Goal: Information Seeking & Learning: Check status

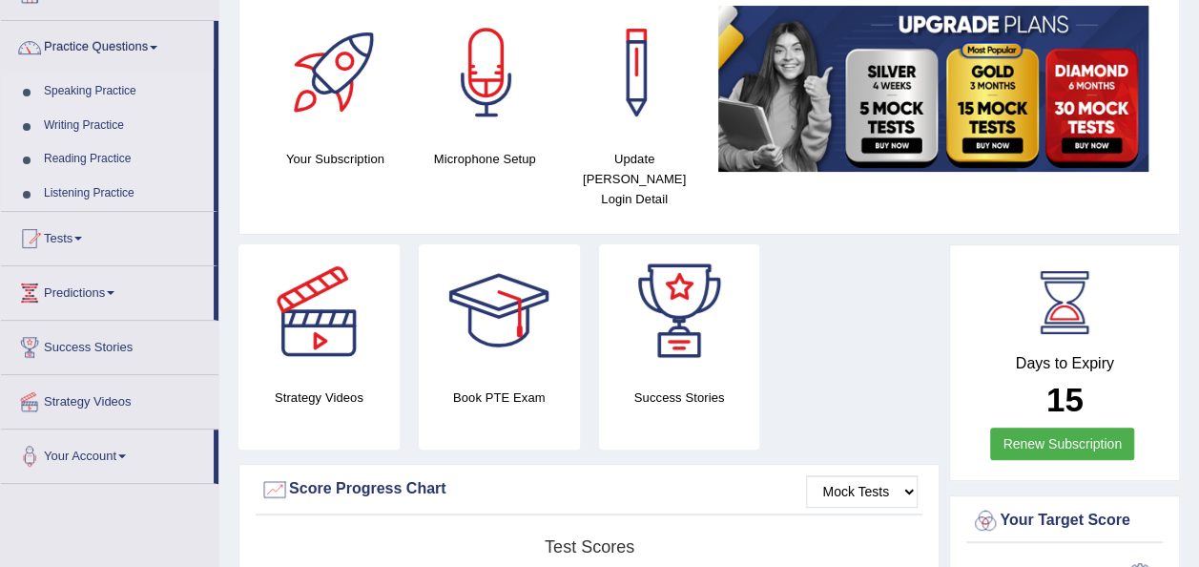
click at [72, 155] on link "Reading Practice" at bounding box center [124, 159] width 178 height 34
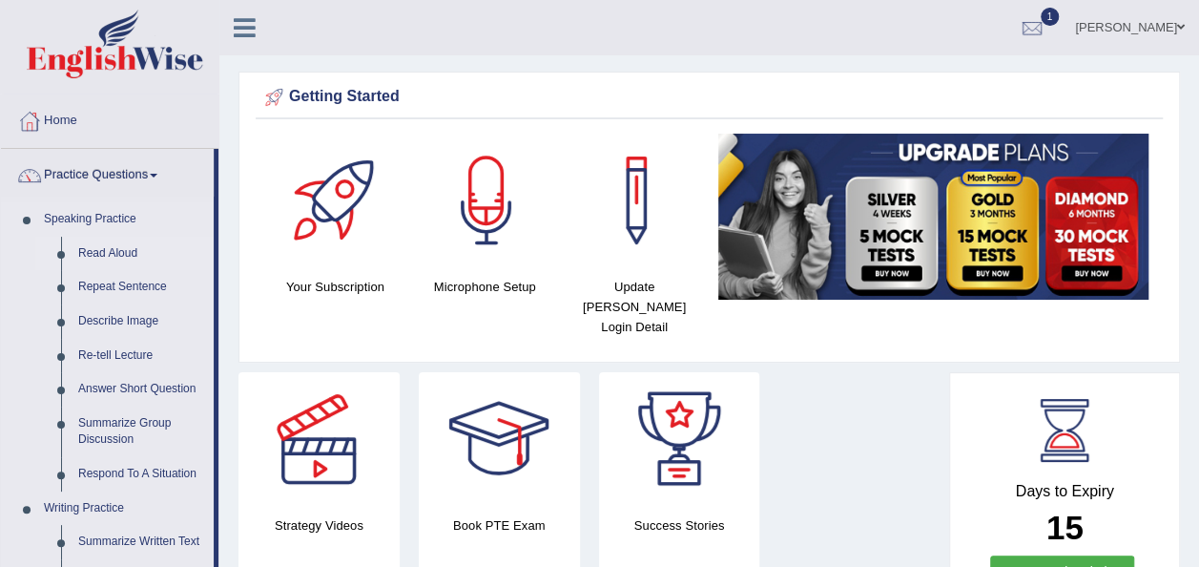
click at [107, 254] on link "Read Aloud" at bounding box center [142, 254] width 144 height 34
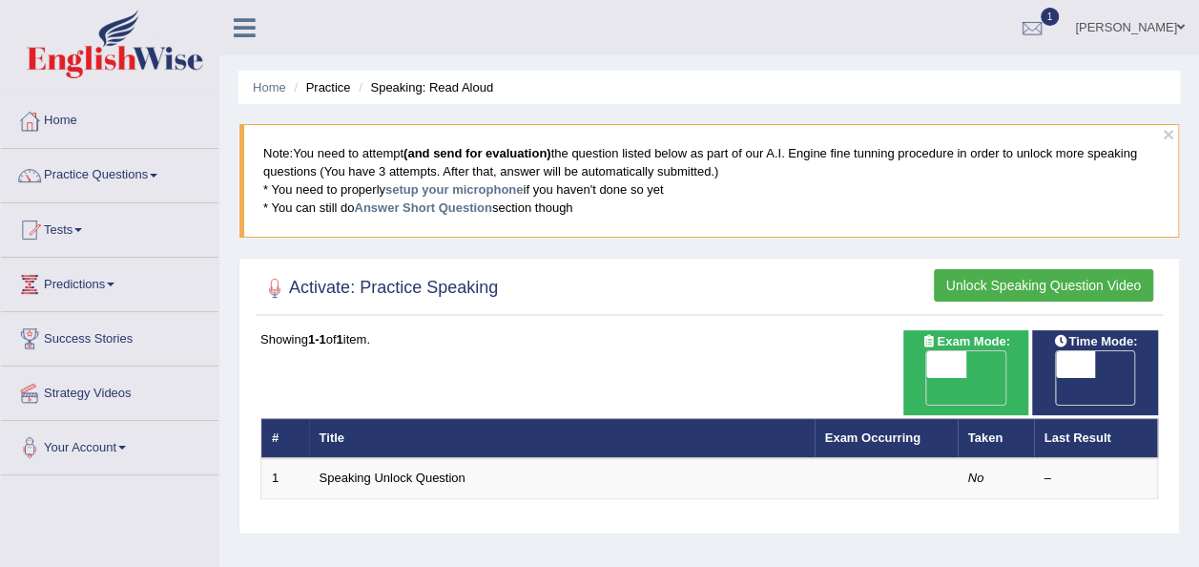
click at [1018, 283] on button "Unlock Speaking Question Video" at bounding box center [1043, 285] width 219 height 32
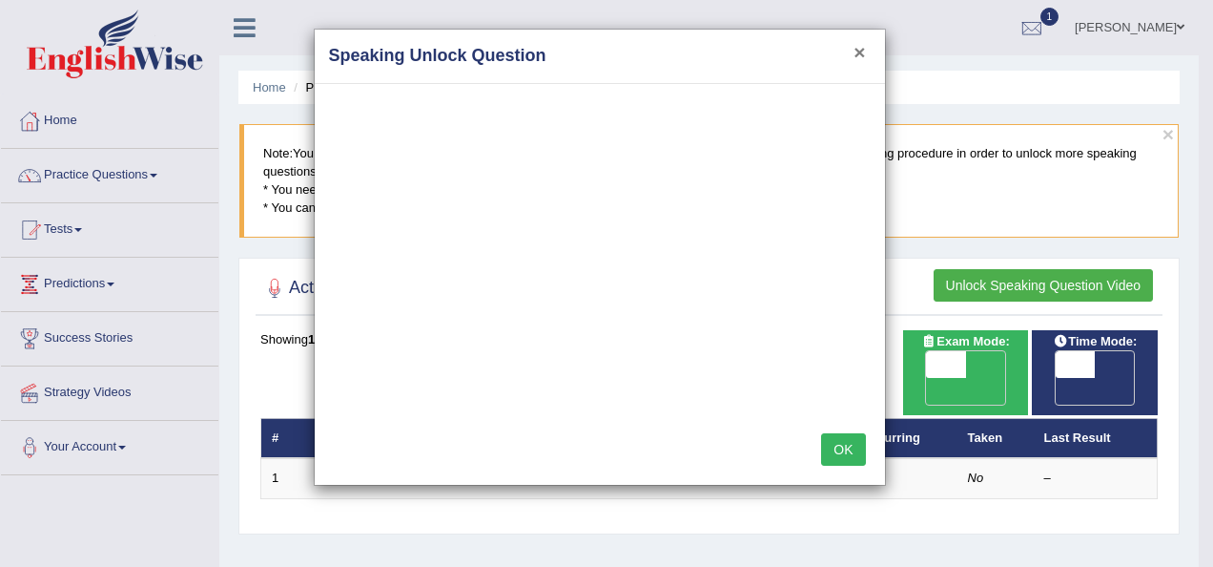
click at [860, 48] on button "×" at bounding box center [859, 52] width 11 height 20
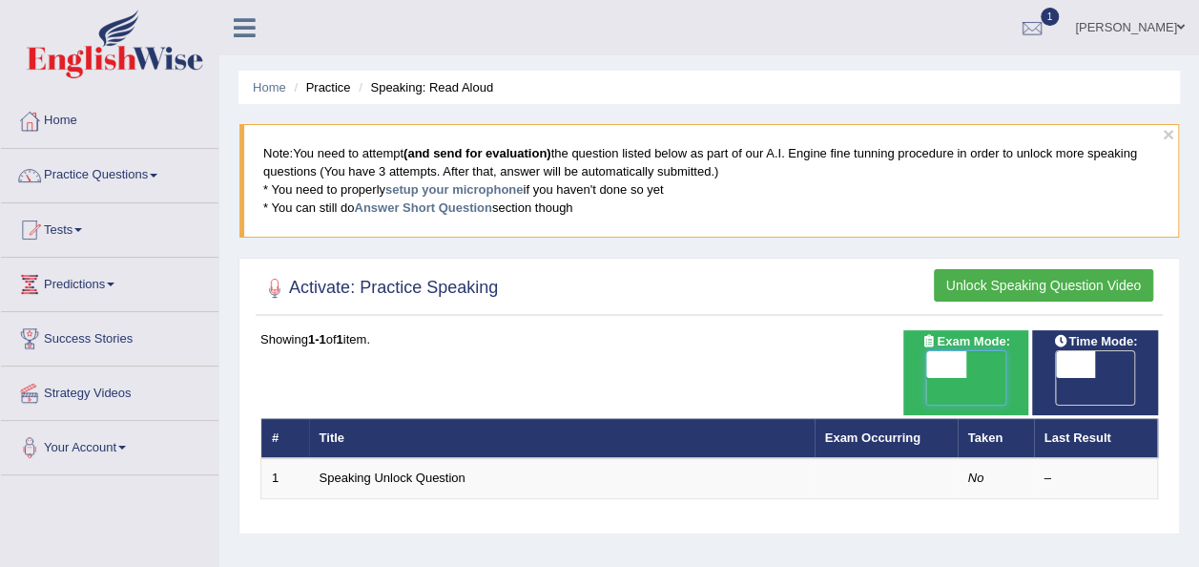
click at [938, 354] on span at bounding box center [946, 364] width 40 height 27
click at [927, 378] on span "OFF" at bounding box center [907, 391] width 40 height 27
checkbox input "true"
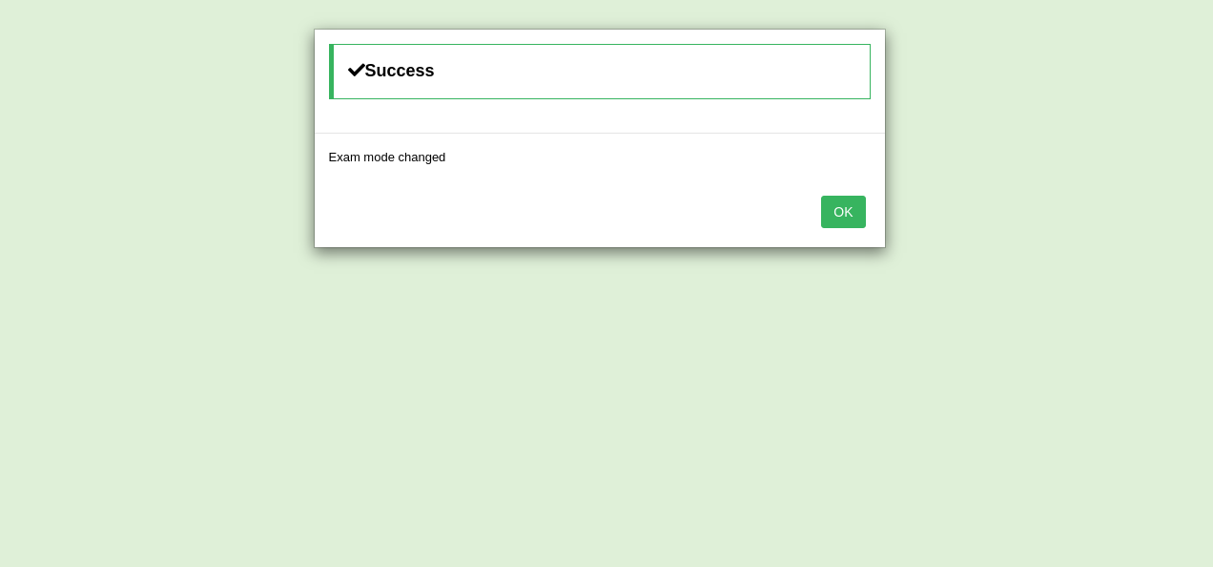
click at [847, 209] on button "OK" at bounding box center [843, 212] width 44 height 32
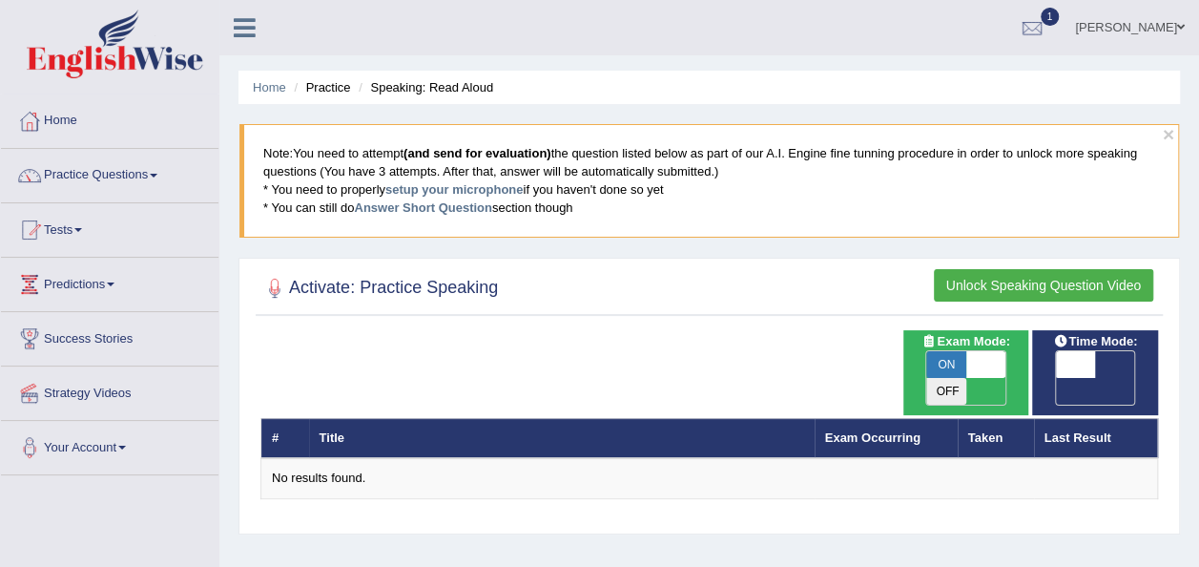
click at [1056, 378] on span "OFF" at bounding box center [1036, 391] width 40 height 27
checkbox input "true"
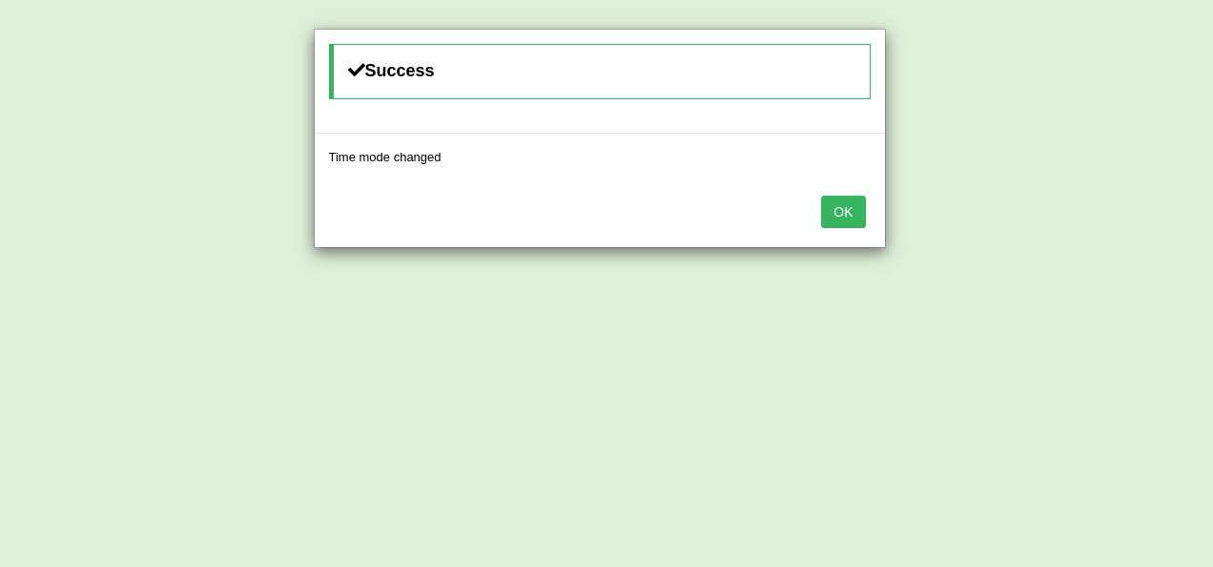
click at [840, 206] on button "OK" at bounding box center [843, 212] width 44 height 32
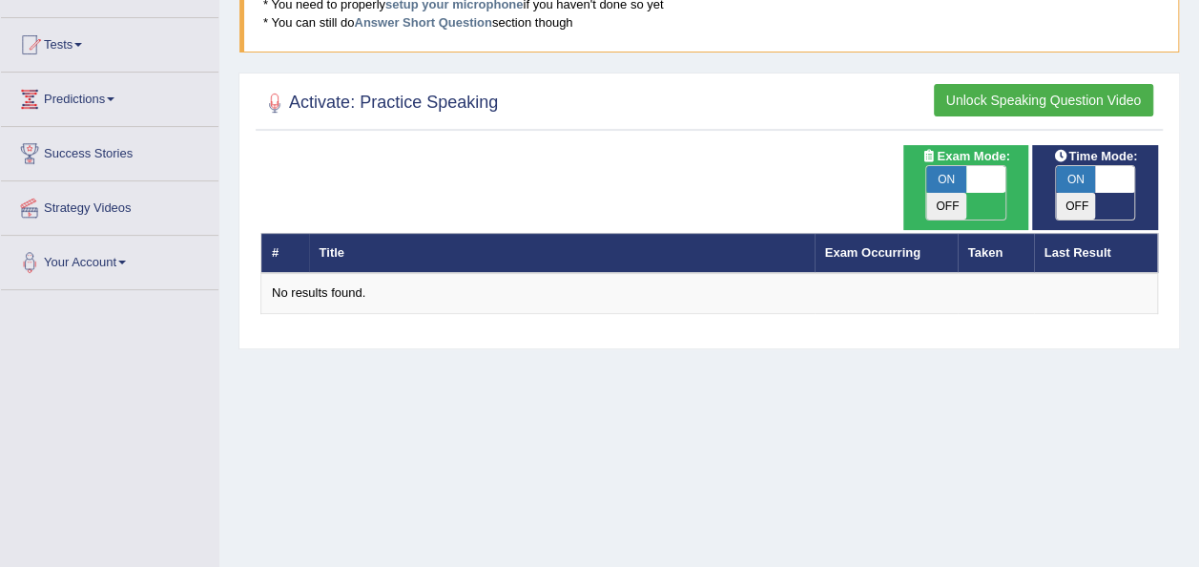
scroll to position [188, 0]
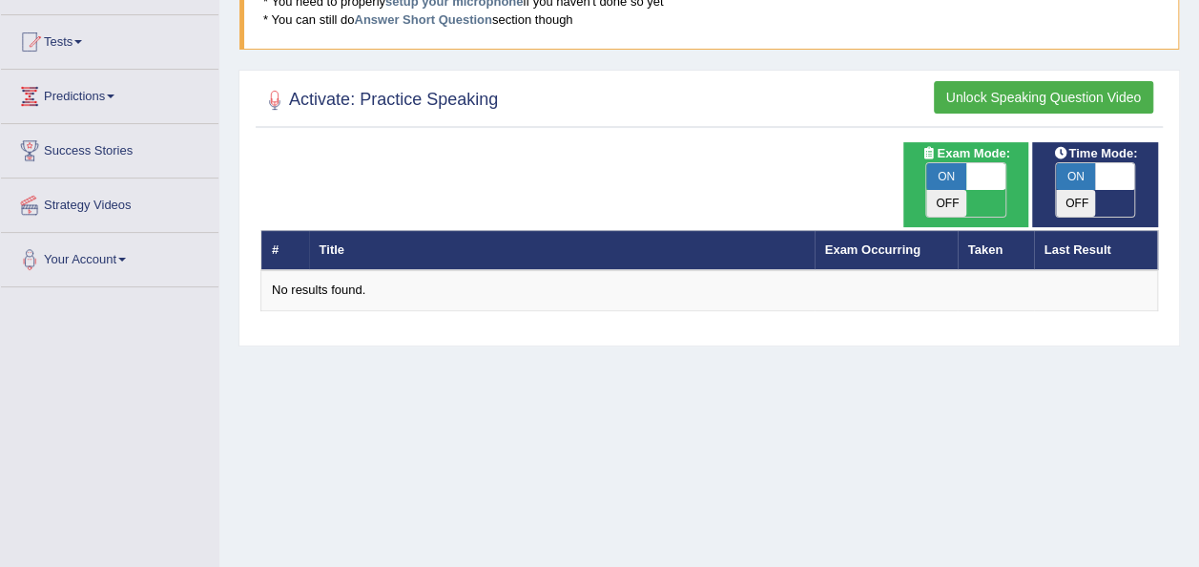
click at [587, 282] on div "Time Mode: ON OFF Exam Mode: ON OFF # Title Exam Occurring Taken Last Result No…" at bounding box center [709, 239] width 907 height 194
click at [95, 39] on link "Tests" at bounding box center [109, 39] width 217 height 48
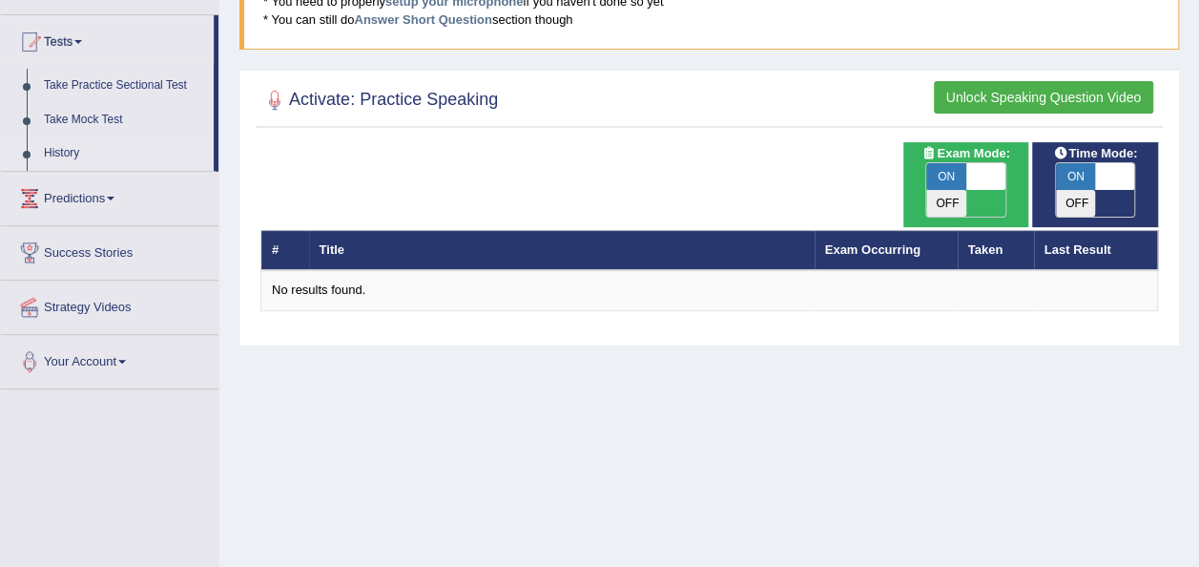
click at [92, 160] on link "History" at bounding box center [124, 153] width 178 height 34
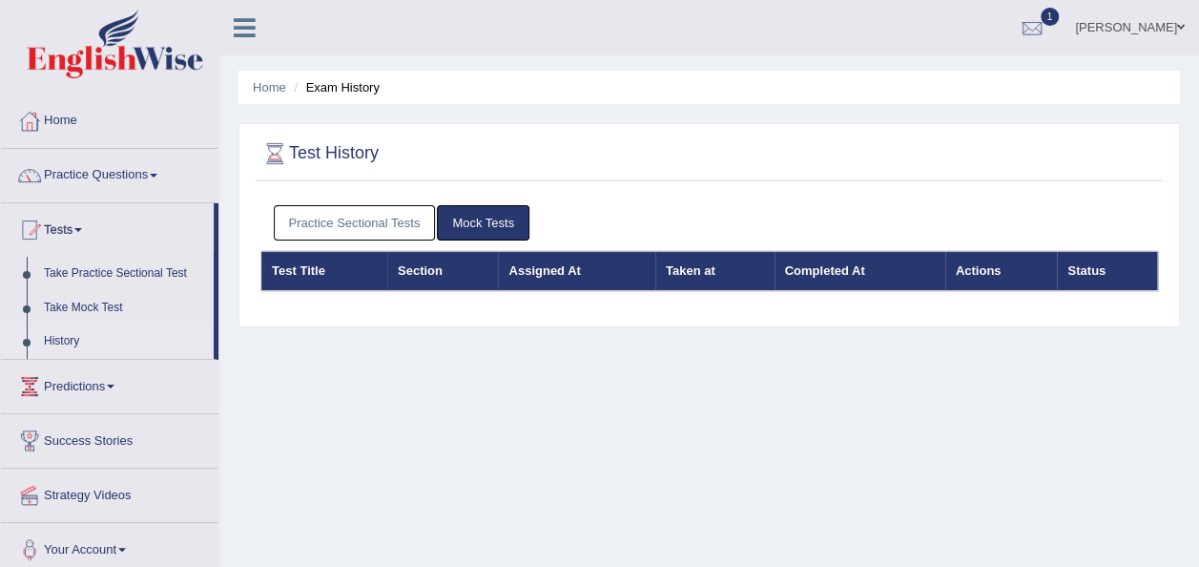
click at [377, 218] on link "Practice Sectional Tests" at bounding box center [355, 222] width 162 height 35
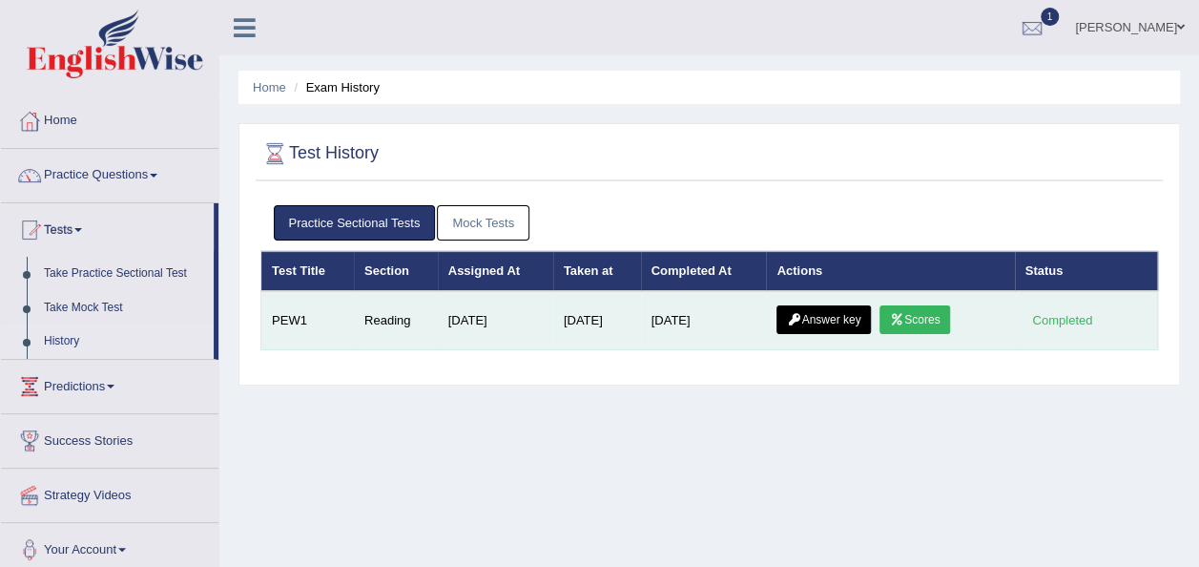
click at [904, 318] on icon at bounding box center [897, 319] width 14 height 11
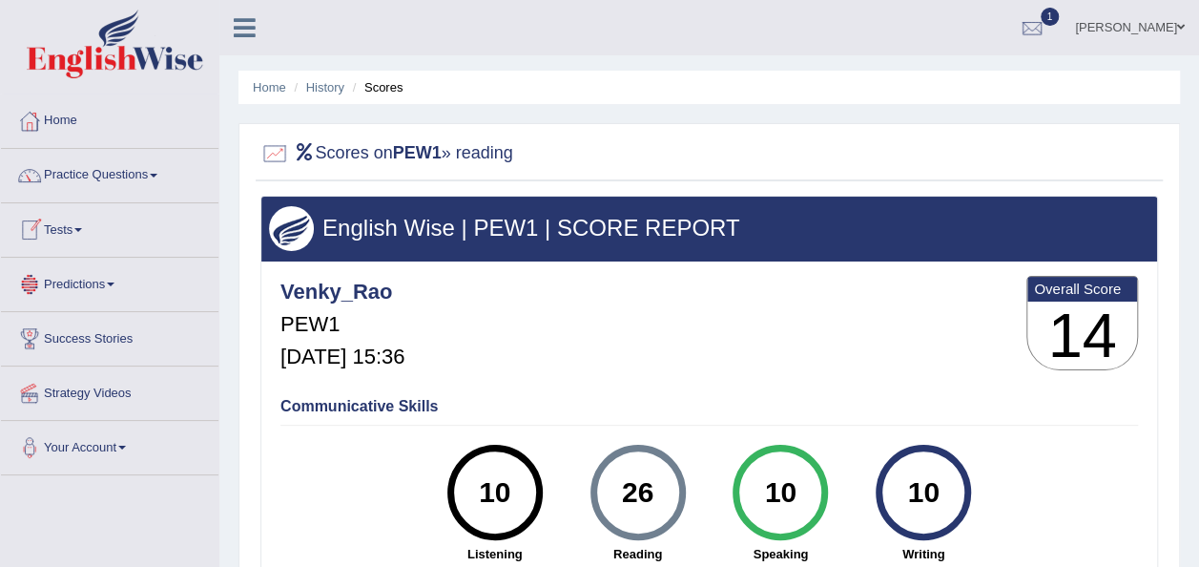
click at [97, 231] on link "Tests" at bounding box center [109, 227] width 217 height 48
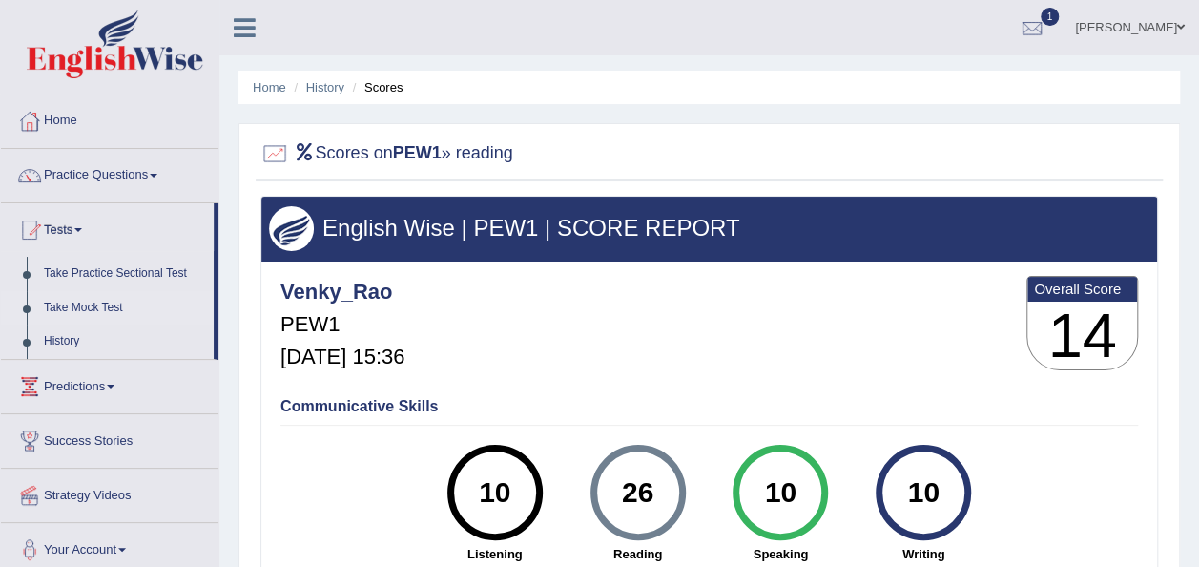
click at [89, 309] on link "Take Mock Test" at bounding box center [124, 308] width 178 height 34
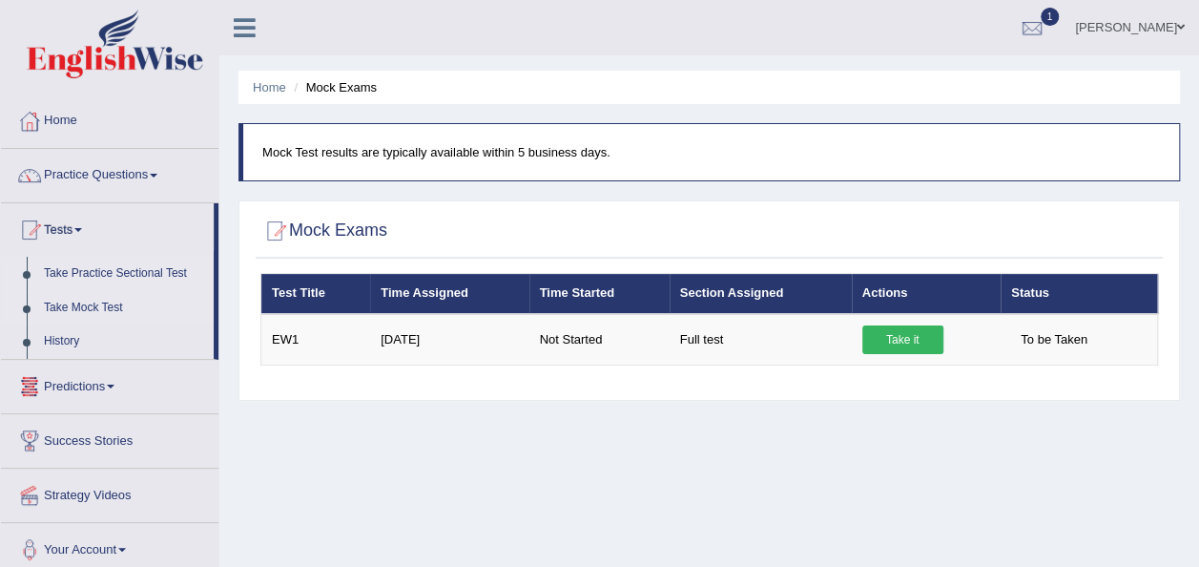
click at [93, 275] on link "Take Practice Sectional Test" at bounding box center [124, 274] width 178 height 34
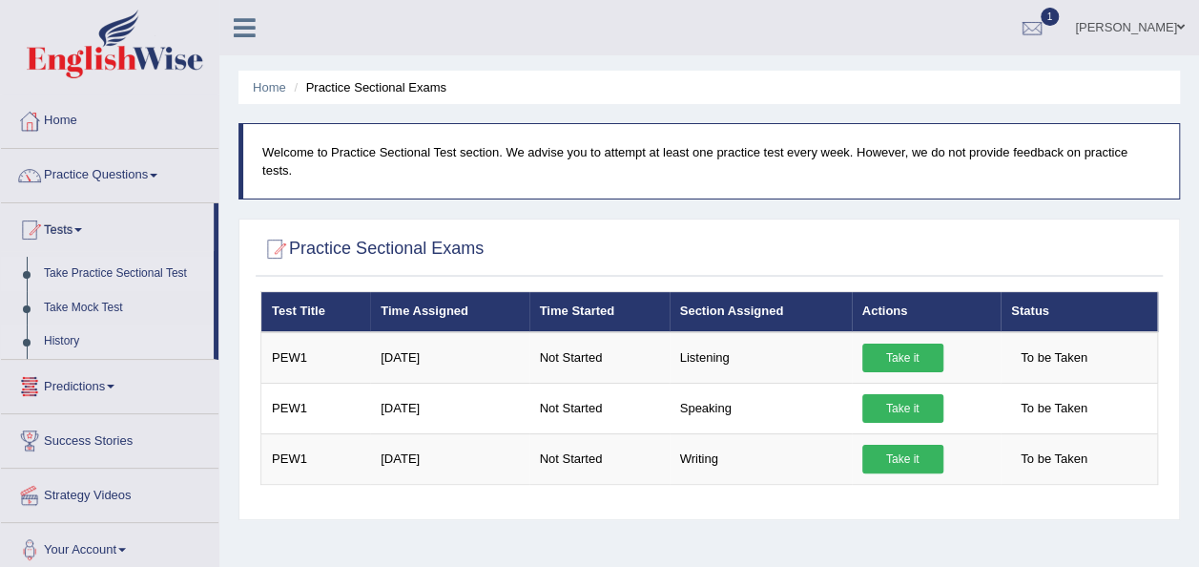
click at [71, 336] on link "History" at bounding box center [124, 341] width 178 height 34
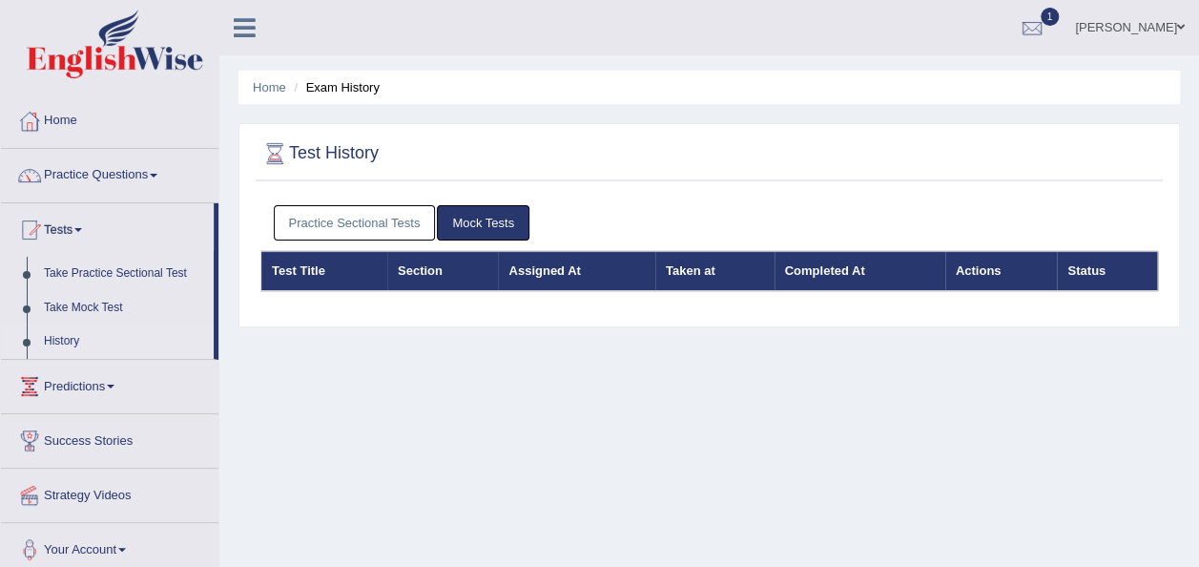
click at [315, 223] on link "Practice Sectional Tests" at bounding box center [355, 222] width 162 height 35
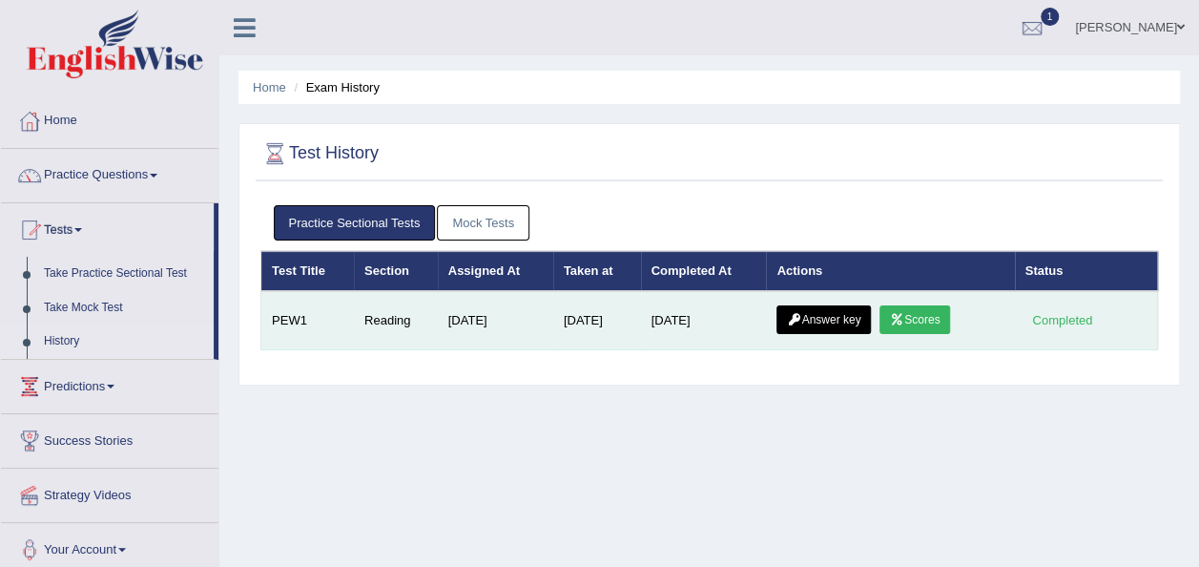
click at [816, 319] on link "Answer key" at bounding box center [823, 319] width 94 height 29
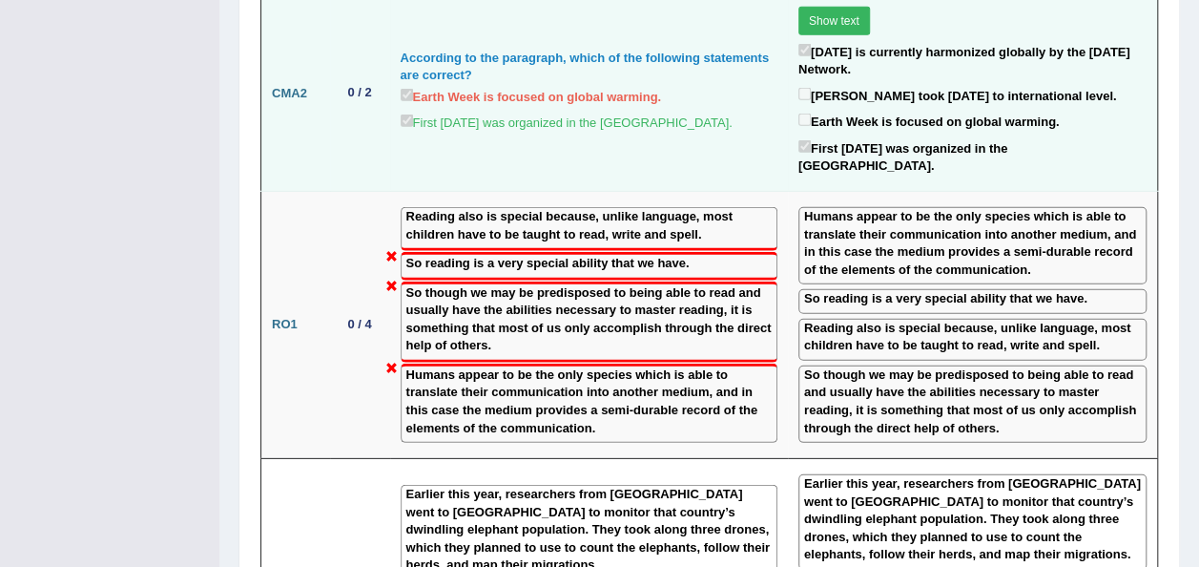
scroll to position [2644, 0]
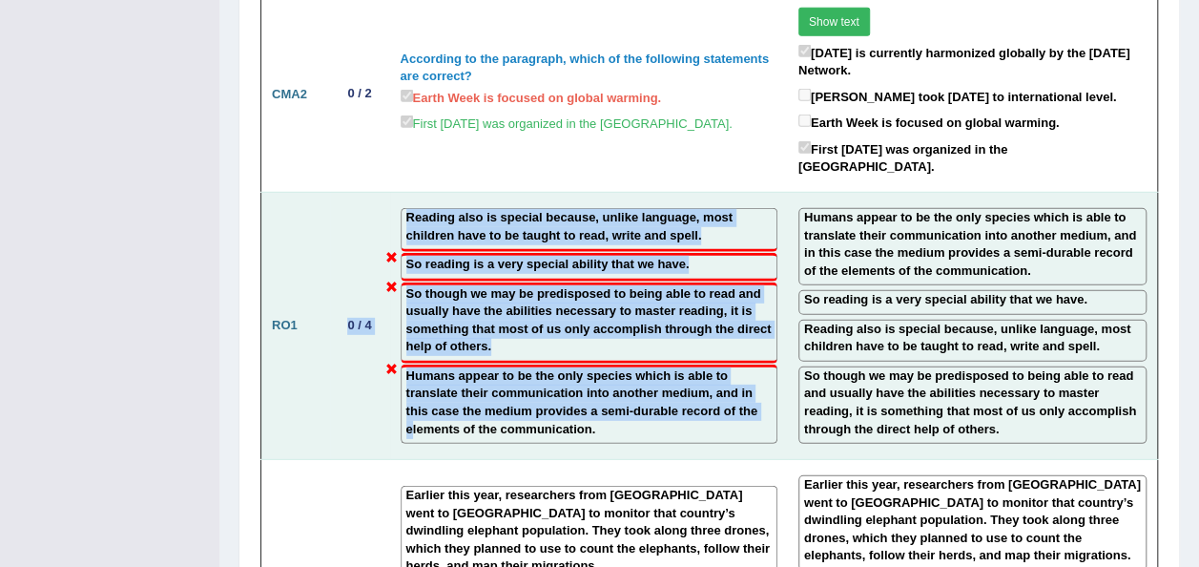
drag, startPoint x: 667, startPoint y: 247, endPoint x: 301, endPoint y: 233, distance: 365.6
click at [301, 233] on tr "RO1 0 / 4 Reading also is special because, unlike language, most children have …" at bounding box center [709, 325] width 897 height 267
click at [301, 233] on td "RO1" at bounding box center [295, 325] width 69 height 267
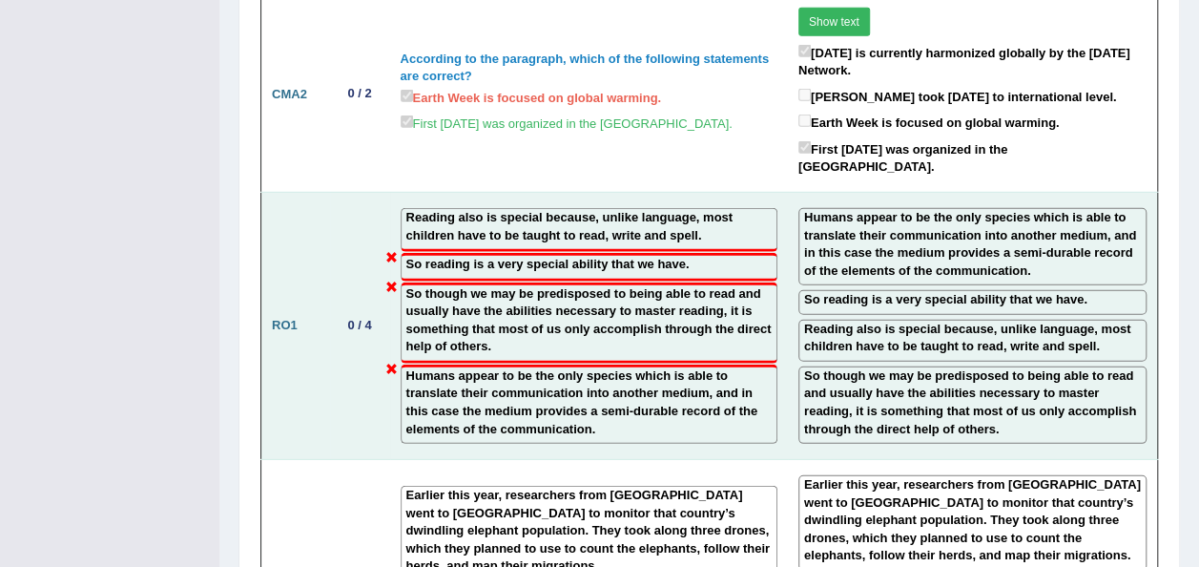
click at [301, 233] on td "RO1" at bounding box center [295, 325] width 69 height 267
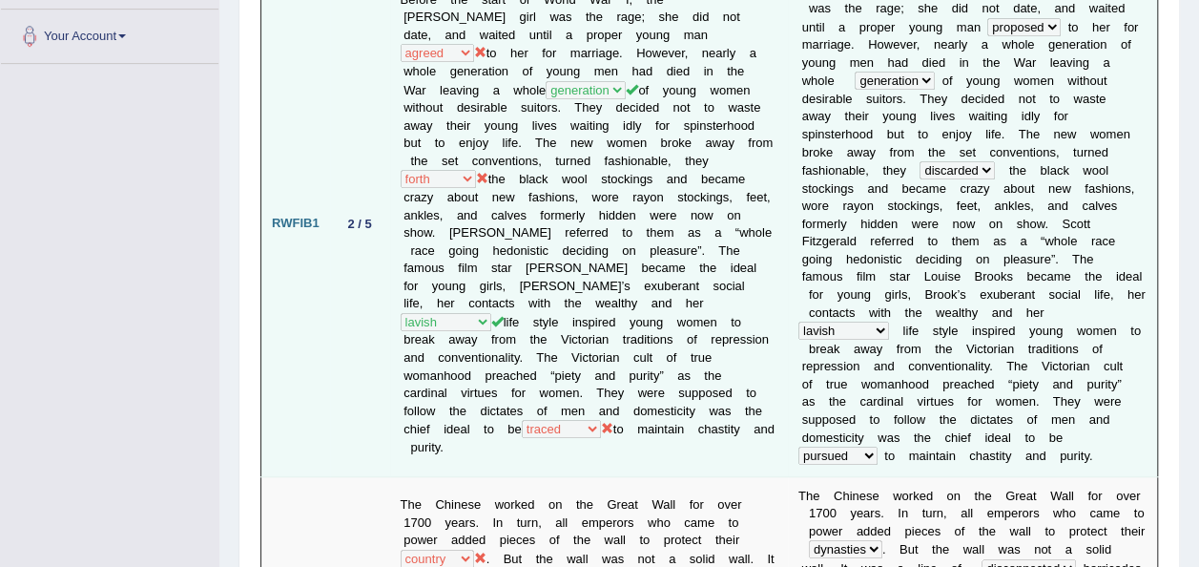
scroll to position [412, 0]
click at [366, 256] on td "2 / 5" at bounding box center [360, 222] width 60 height 505
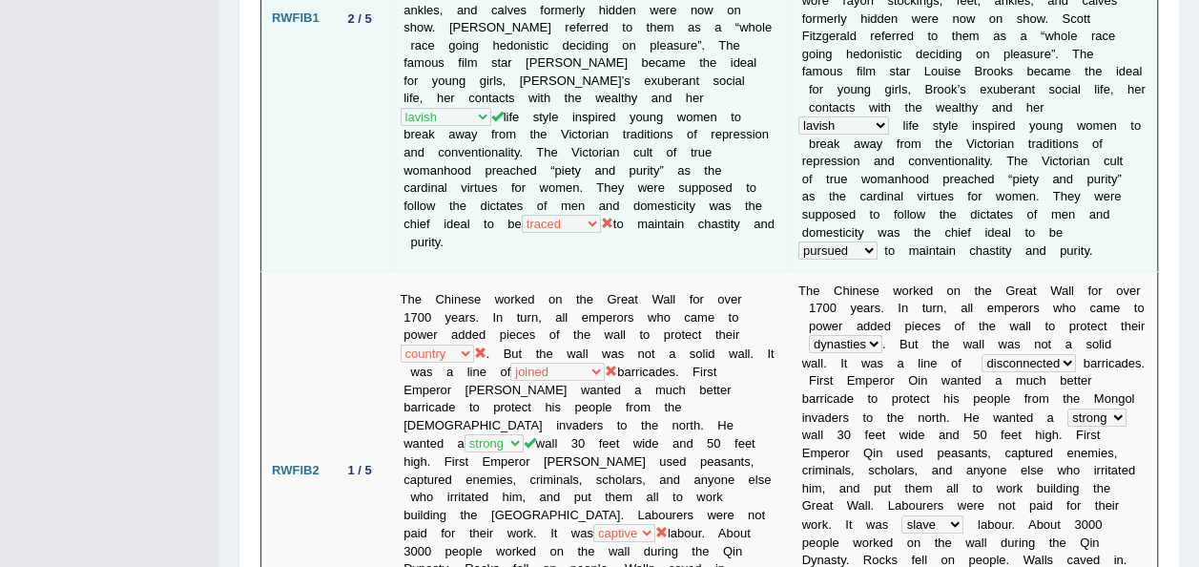
scroll to position [617, 0]
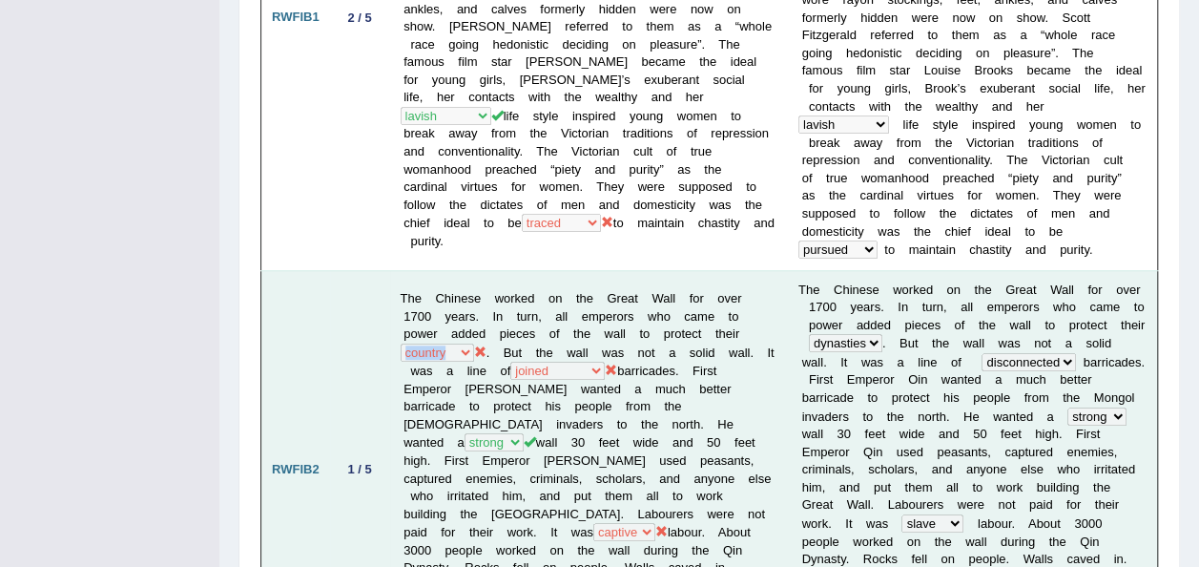
click at [464, 302] on td "The Chinese worked on the Great Wall for over 1700 years. In turn, all emperors…" at bounding box center [589, 469] width 398 height 399
click at [480, 345] on icon at bounding box center [480, 351] width 12 height 12
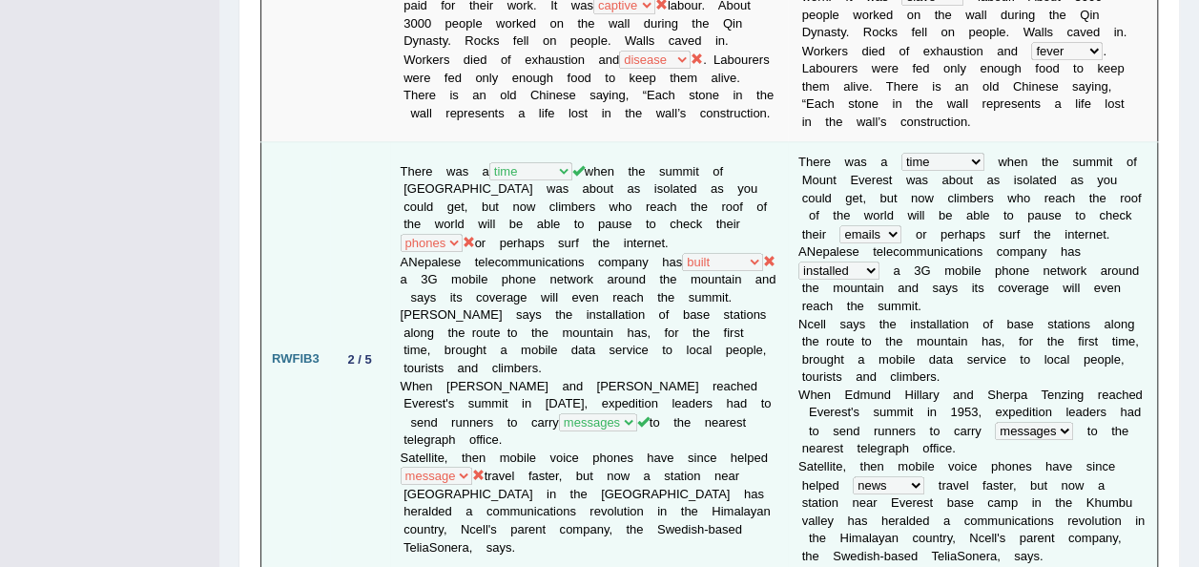
scroll to position [1144, 0]
click at [677, 361] on td "There was a year occasion opportunity time when the summit of Mount Everest was…" at bounding box center [589, 358] width 398 height 434
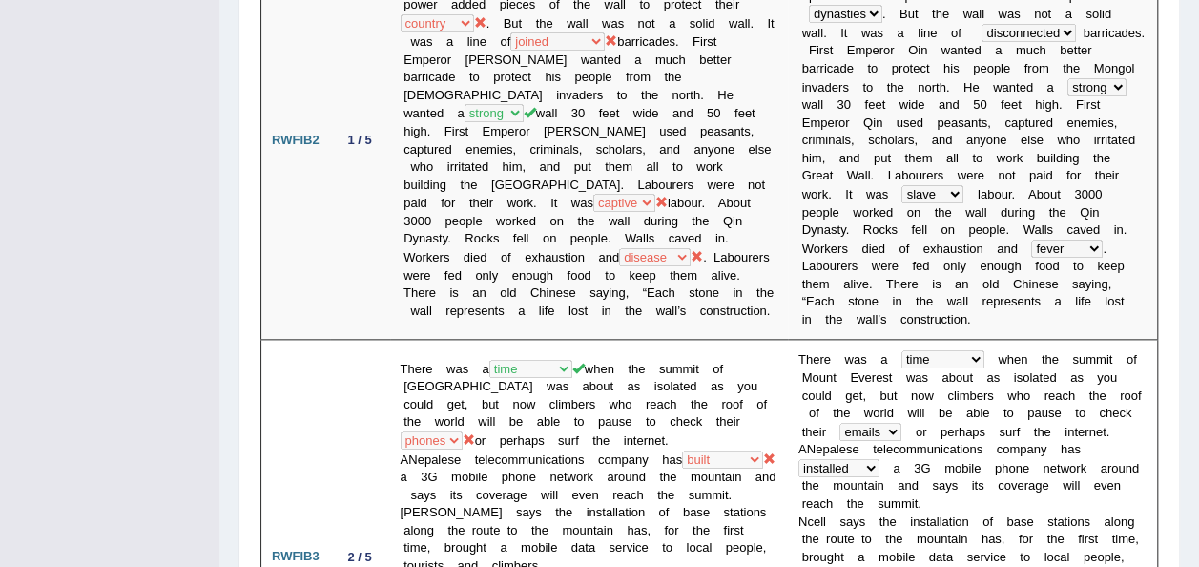
scroll to position [0, 0]
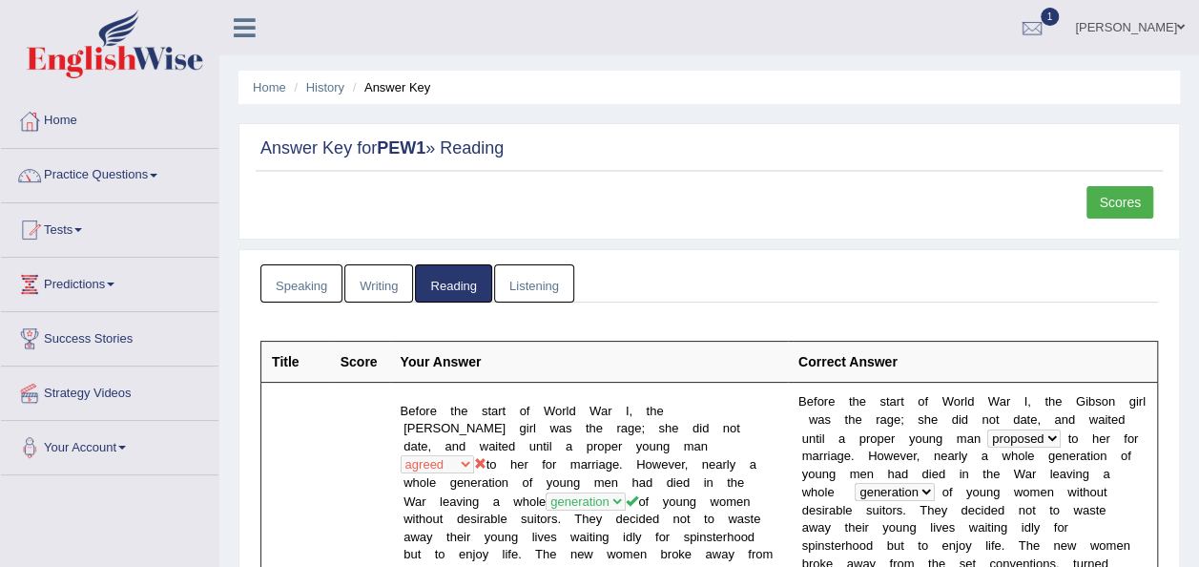
click at [465, 281] on link "Reading" at bounding box center [453, 283] width 76 height 39
click at [1028, 11] on link "1" at bounding box center [1031, 25] width 57 height 50
click at [1121, 189] on link "Scores" at bounding box center [1119, 202] width 67 height 32
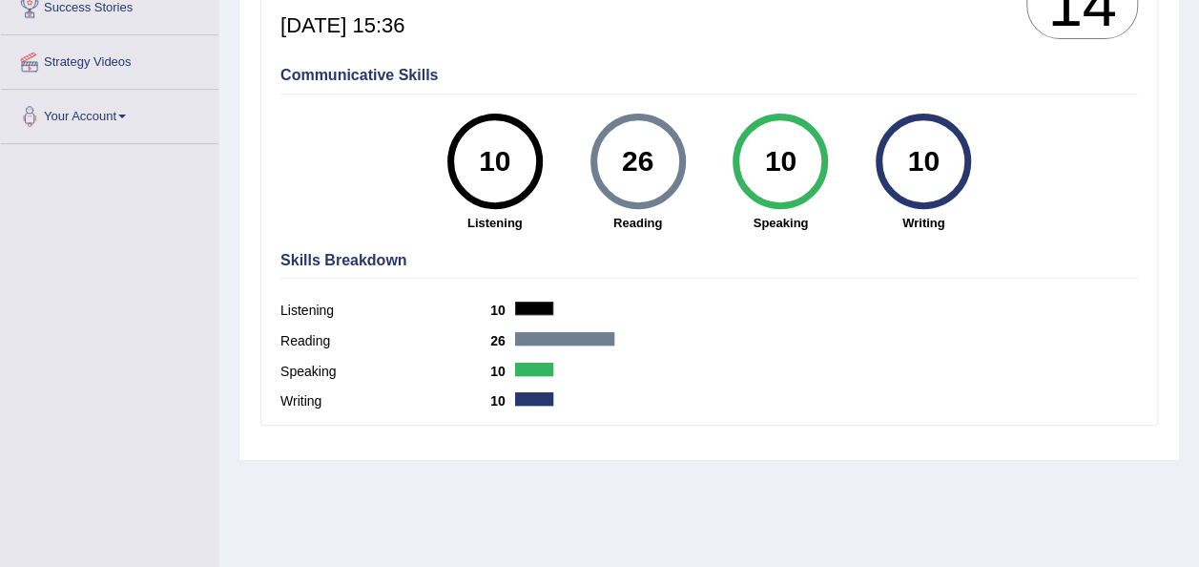
scroll to position [330, 0]
